Goal: Task Accomplishment & Management: Use online tool/utility

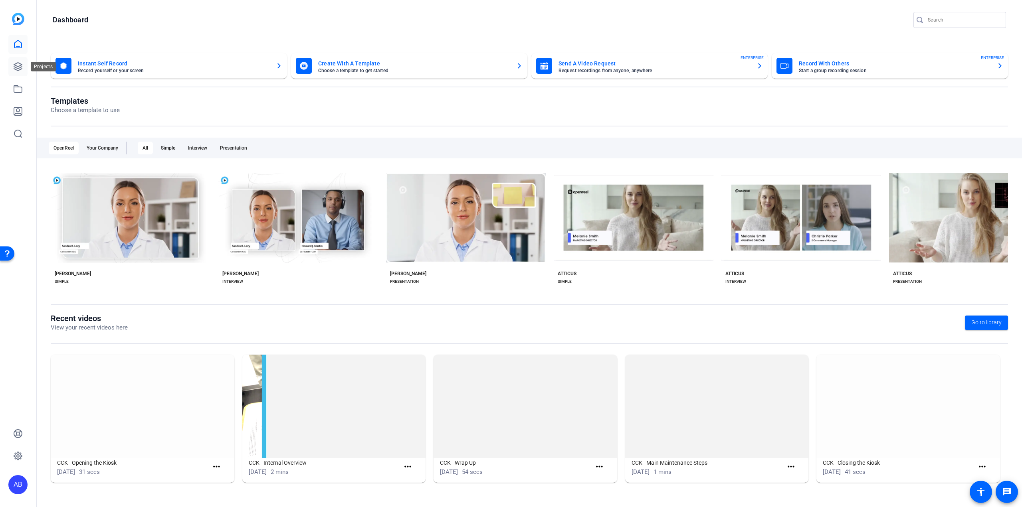
click at [22, 63] on icon at bounding box center [18, 67] width 10 height 10
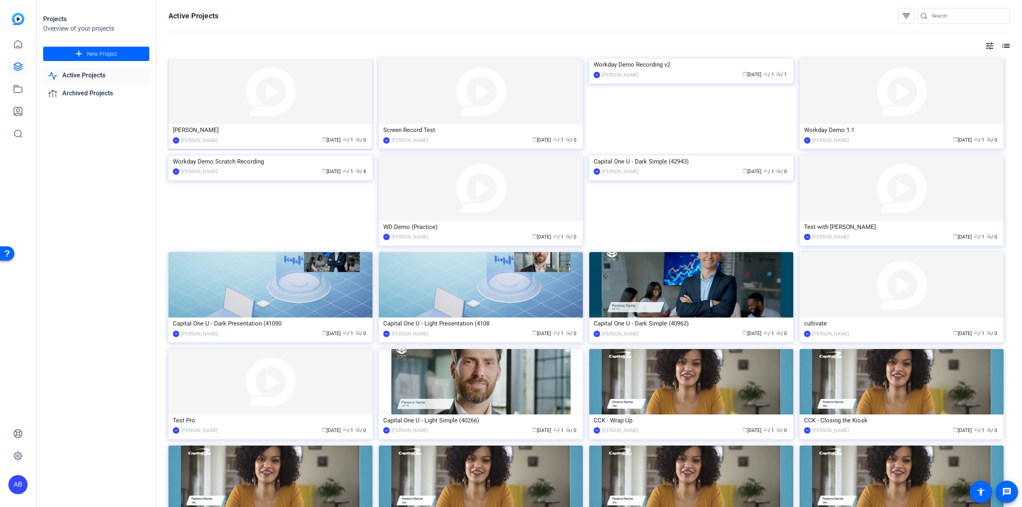
click at [227, 137] on div "calendar_today [DATE] group / 1 radio / 0" at bounding box center [294, 140] width 146 height 8
click at [430, 138] on div "AB [PERSON_NAME] calendar_today [DATE] group / 1 radio / 0" at bounding box center [480, 140] width 195 height 8
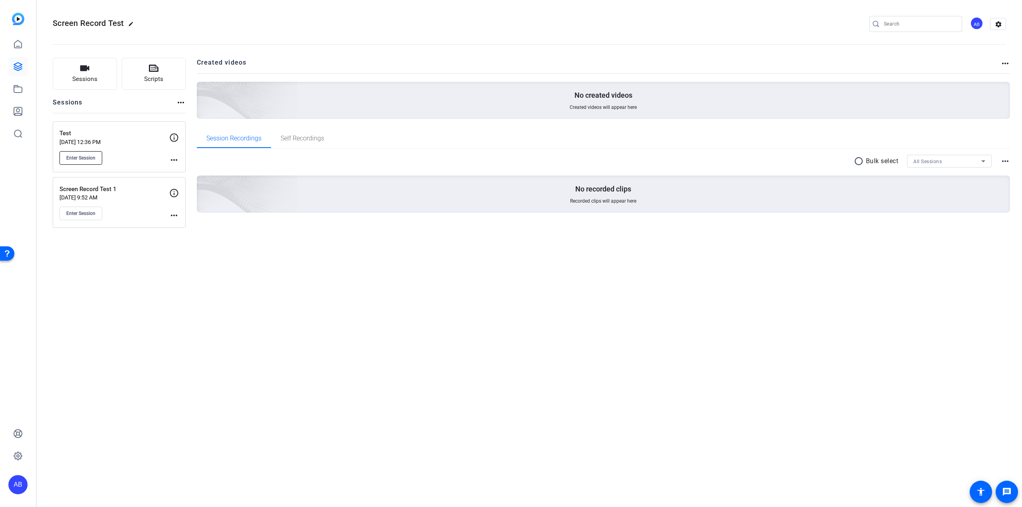
click at [89, 156] on span "Enter Session" at bounding box center [80, 158] width 29 height 6
